Goal: Find specific page/section

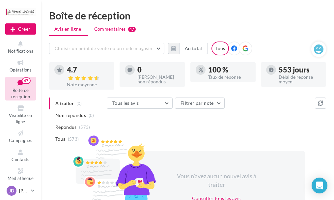
click at [114, 29] on span "Commentaires" at bounding box center [110, 29] width 32 height 7
